Goal: Navigation & Orientation: Find specific page/section

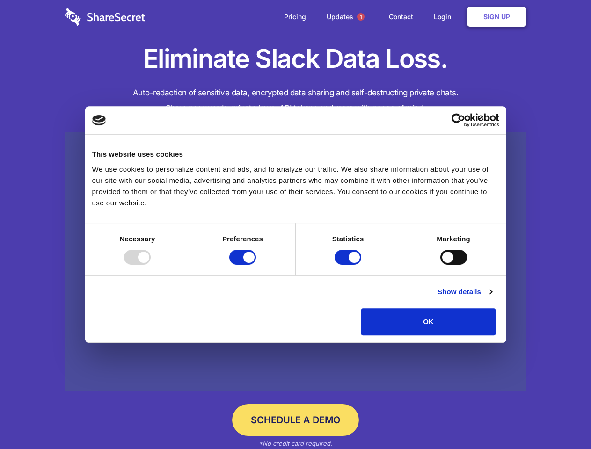
click at [151, 265] on div at bounding box center [137, 257] width 27 height 15
click at [256, 265] on input "Preferences" at bounding box center [242, 257] width 27 height 15
checkbox input "false"
click at [349, 265] on input "Statistics" at bounding box center [347, 257] width 27 height 15
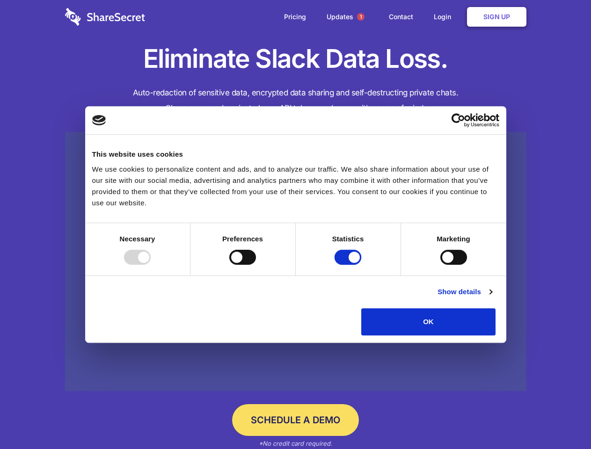
checkbox input "false"
click at [440, 265] on input "Marketing" at bounding box center [453, 257] width 27 height 15
checkbox input "true"
click at [492, 297] on link "Show details" at bounding box center [464, 291] width 54 height 11
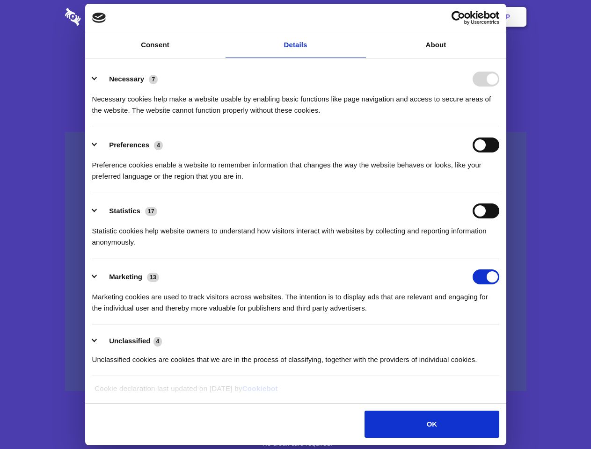
click at [499, 127] on li "Necessary 7 Necessary cookies help make a website usable by enabling basic func…" at bounding box center [295, 94] width 407 height 66
click at [360, 17] on span "1" at bounding box center [360, 16] width 7 height 7
